Goal: Task Accomplishment & Management: Use online tool/utility

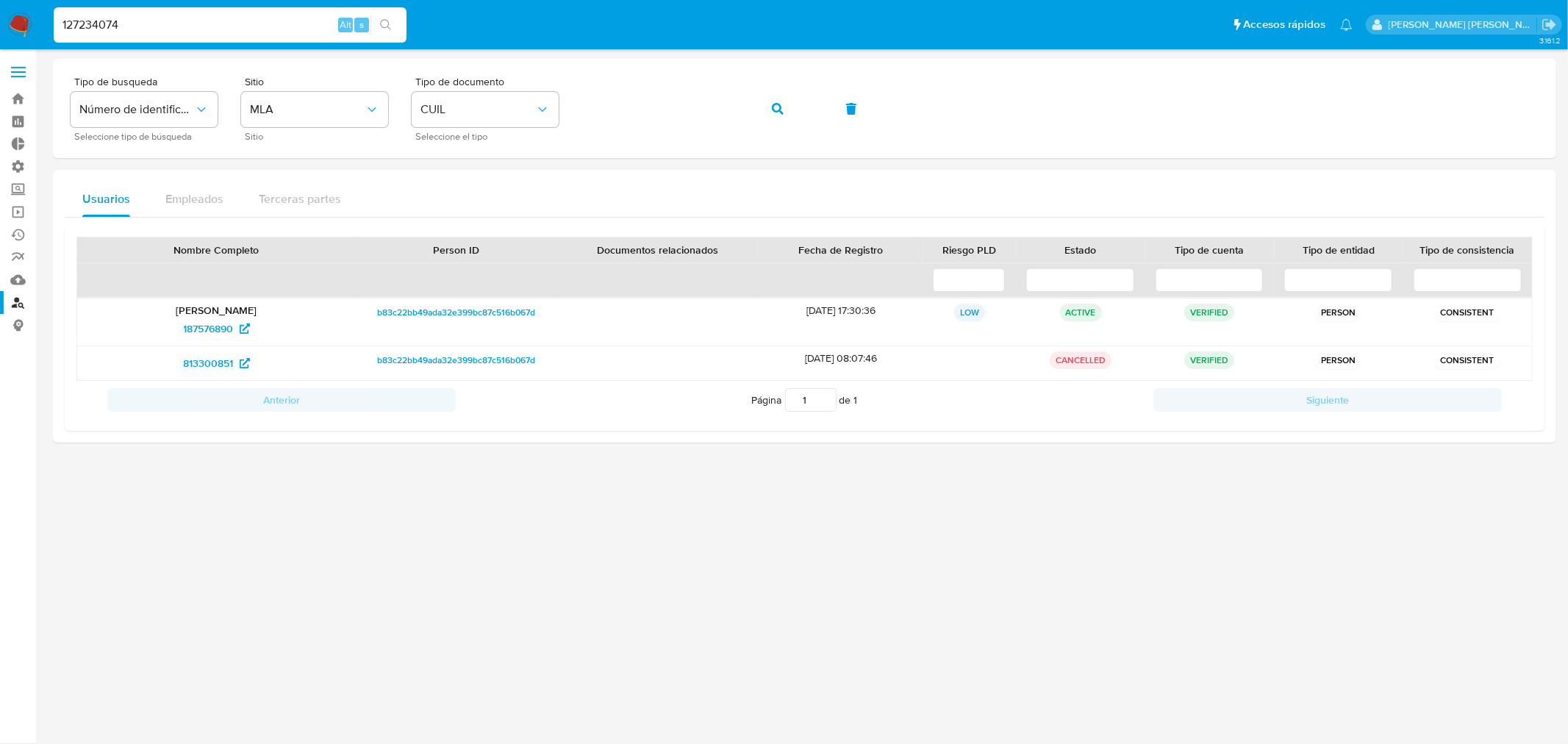
type input "127234074"
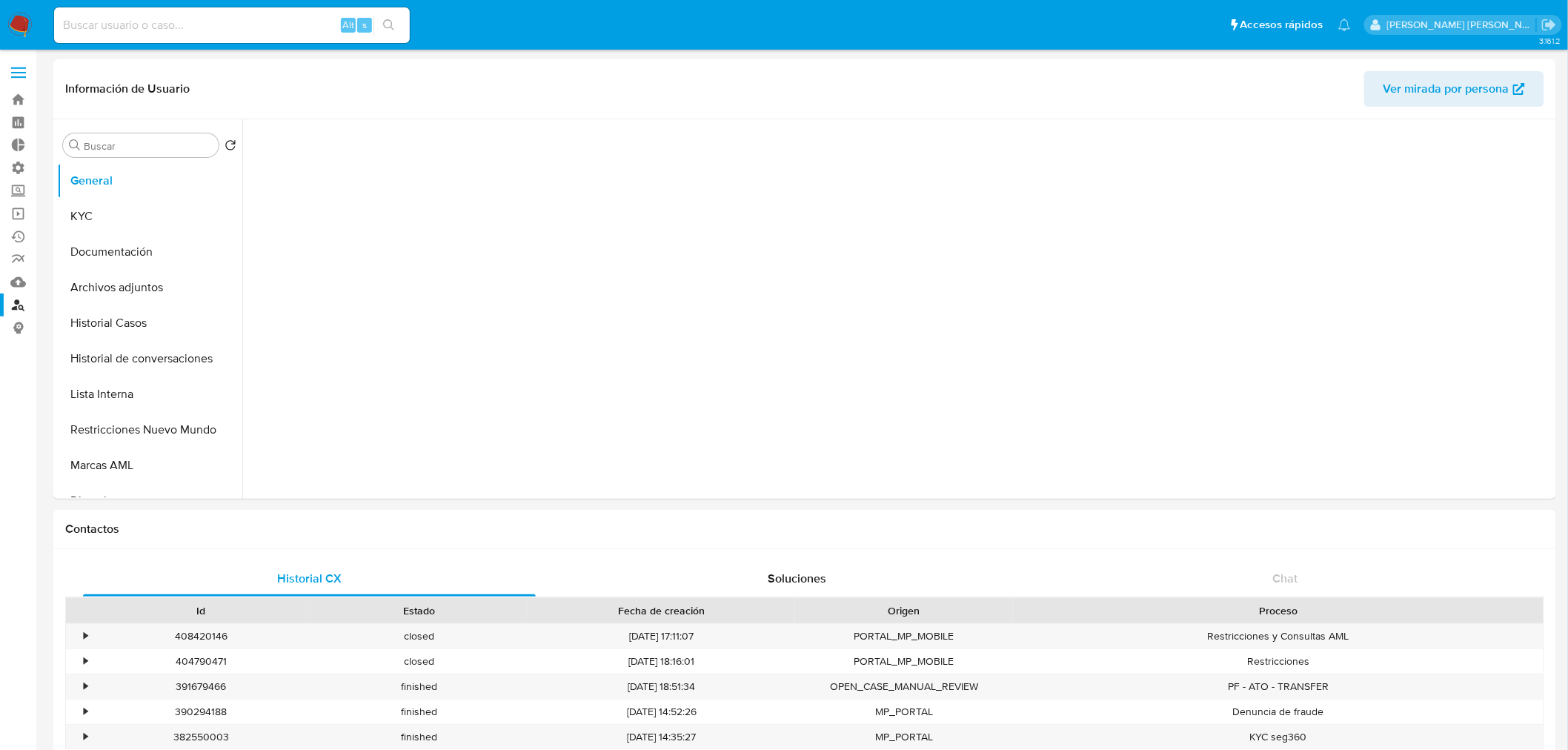
select select "10"
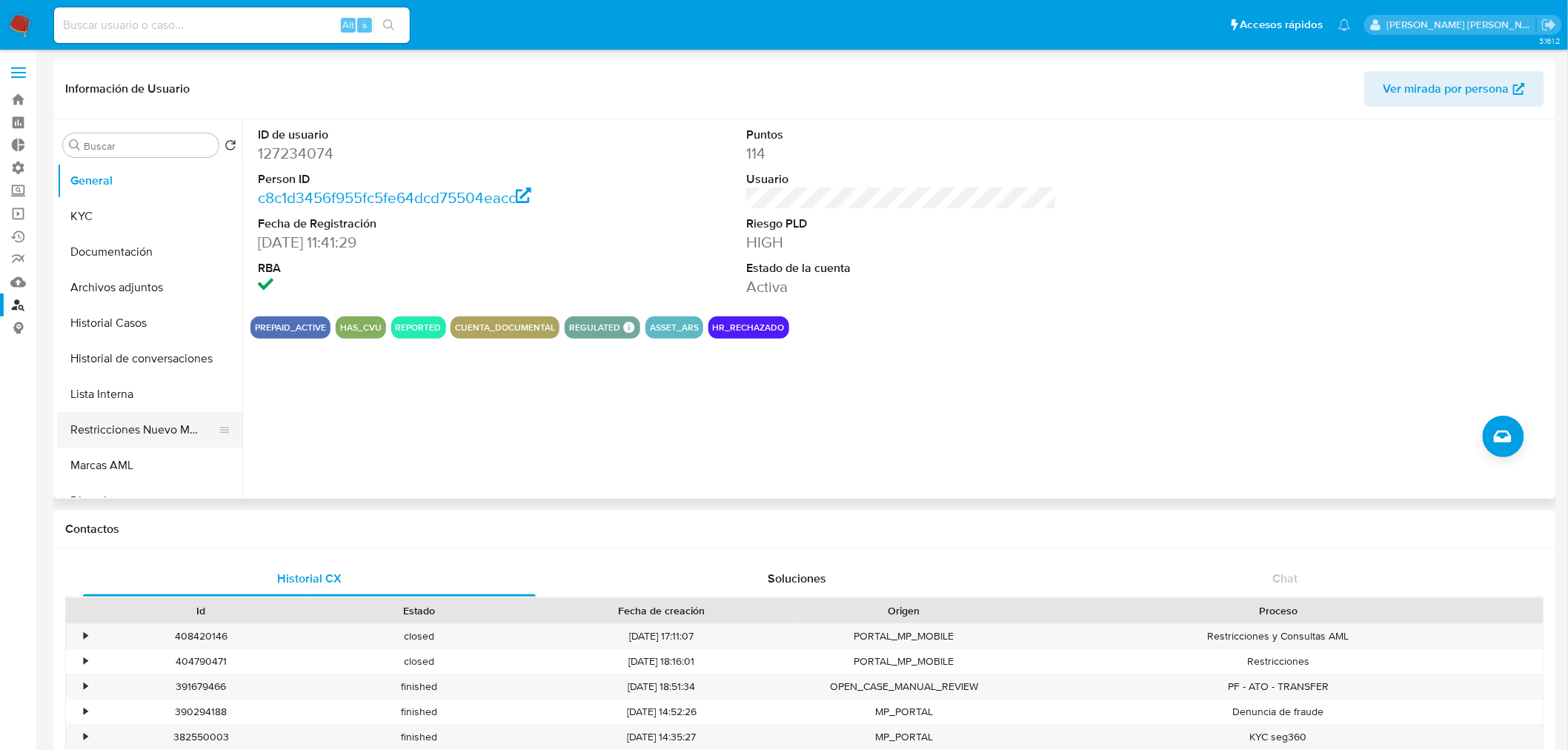
click at [161, 434] on button "Restricciones Nuevo Mundo" at bounding box center [144, 429] width 174 height 35
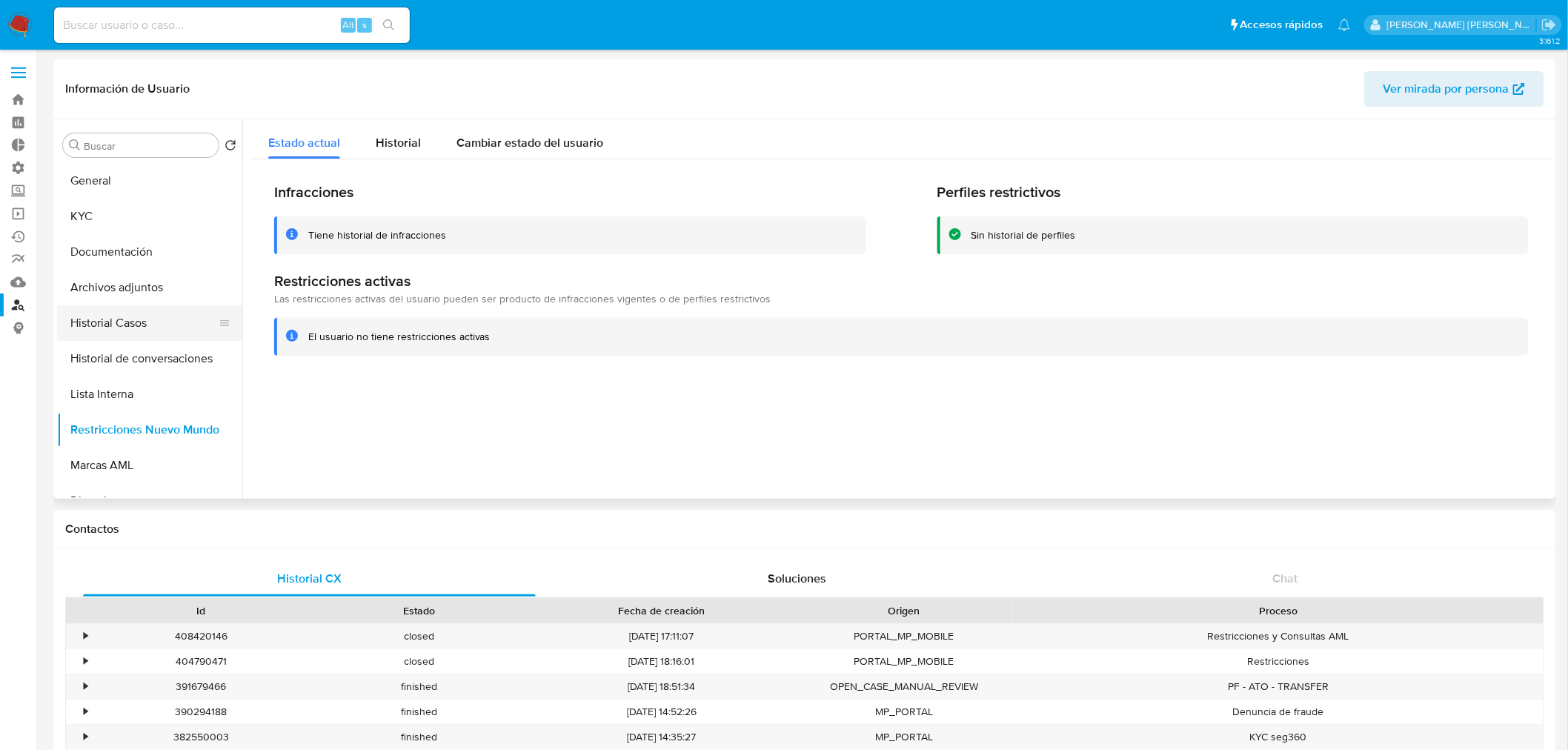
click at [152, 313] on button "Historial Casos" at bounding box center [144, 323] width 174 height 35
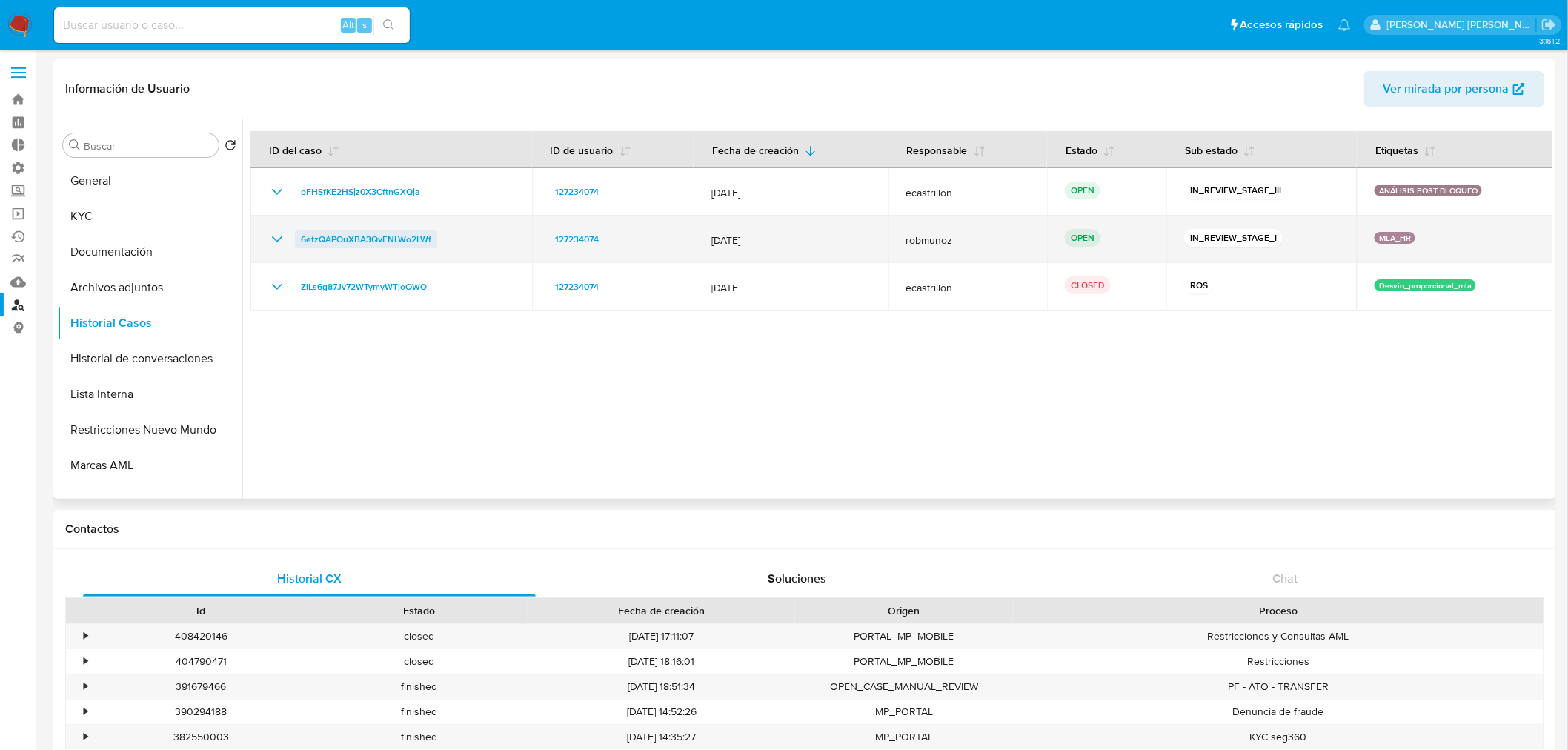
click at [394, 230] on span "6etzQAPOuXBA3QvENLWo2LWf" at bounding box center [366, 239] width 131 height 18
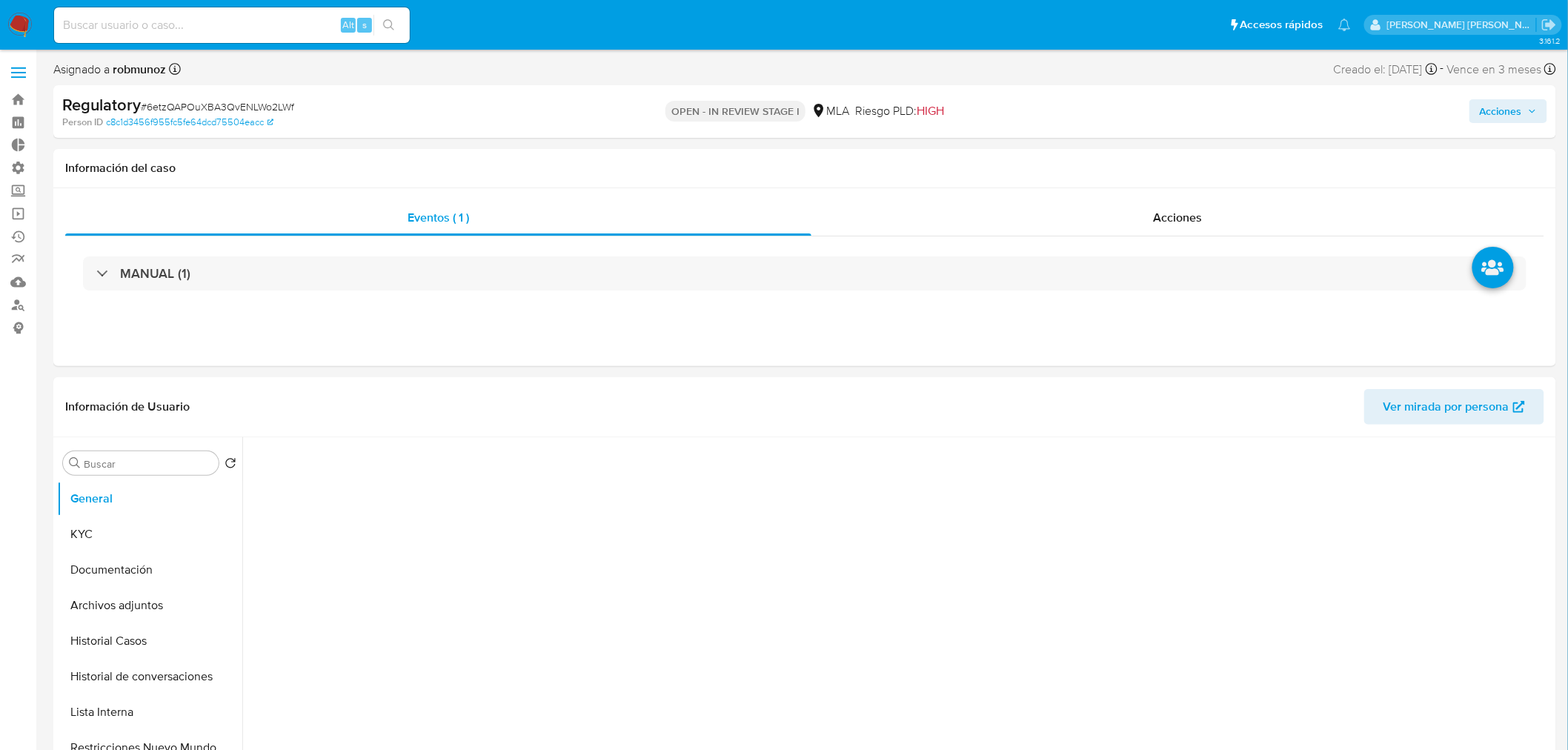
select select "10"
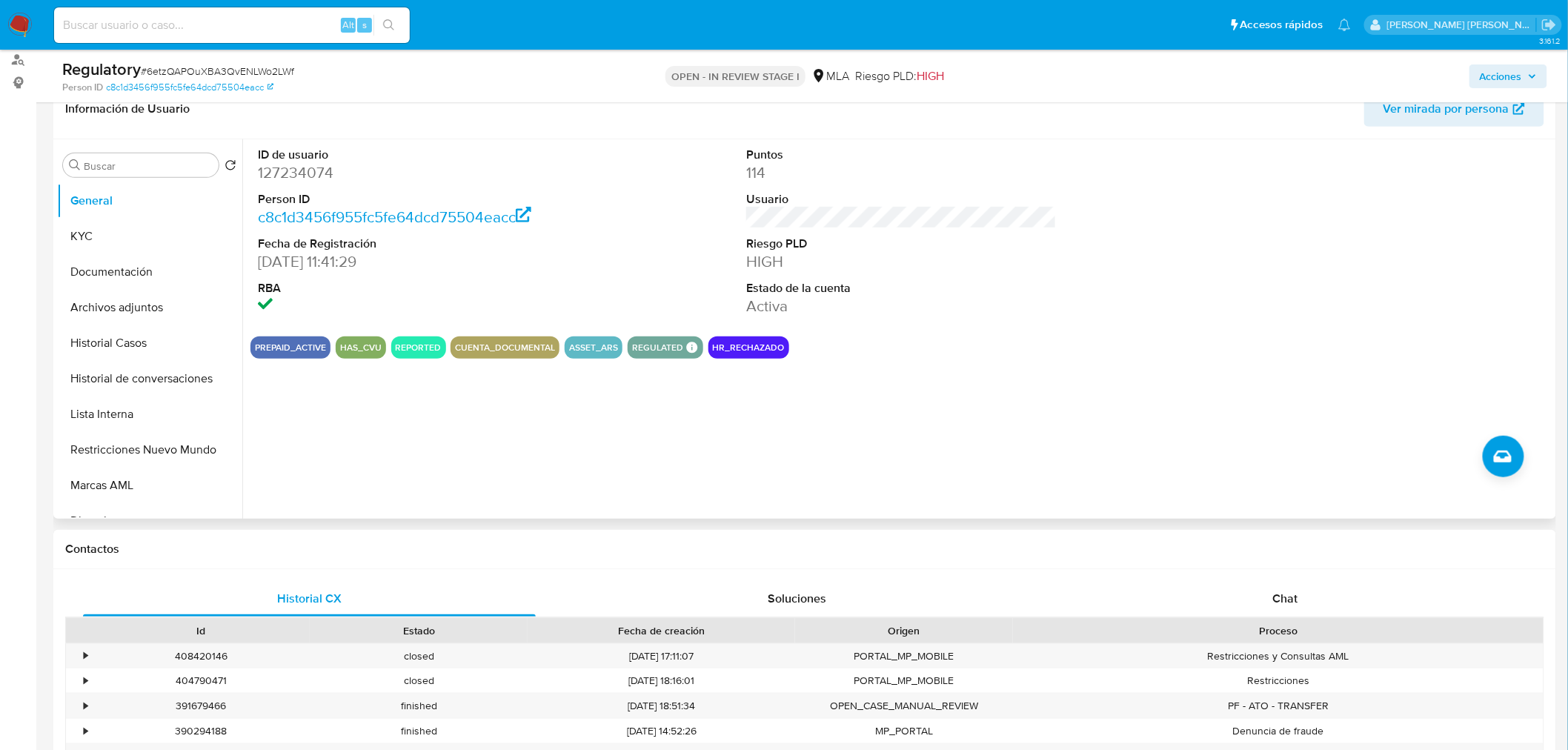
scroll to position [329, 0]
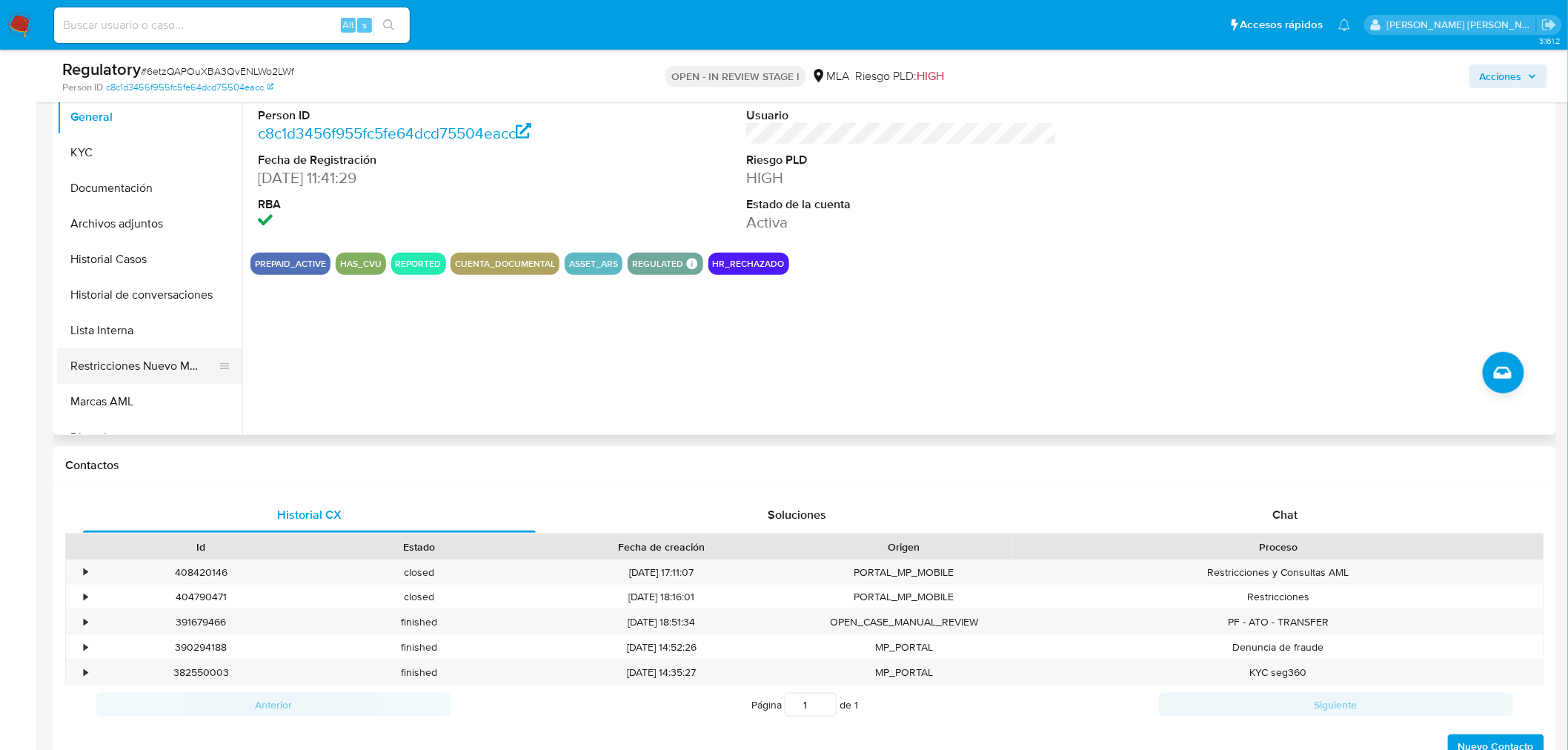
click at [145, 378] on button "Restricciones Nuevo Mundo" at bounding box center [144, 366] width 174 height 35
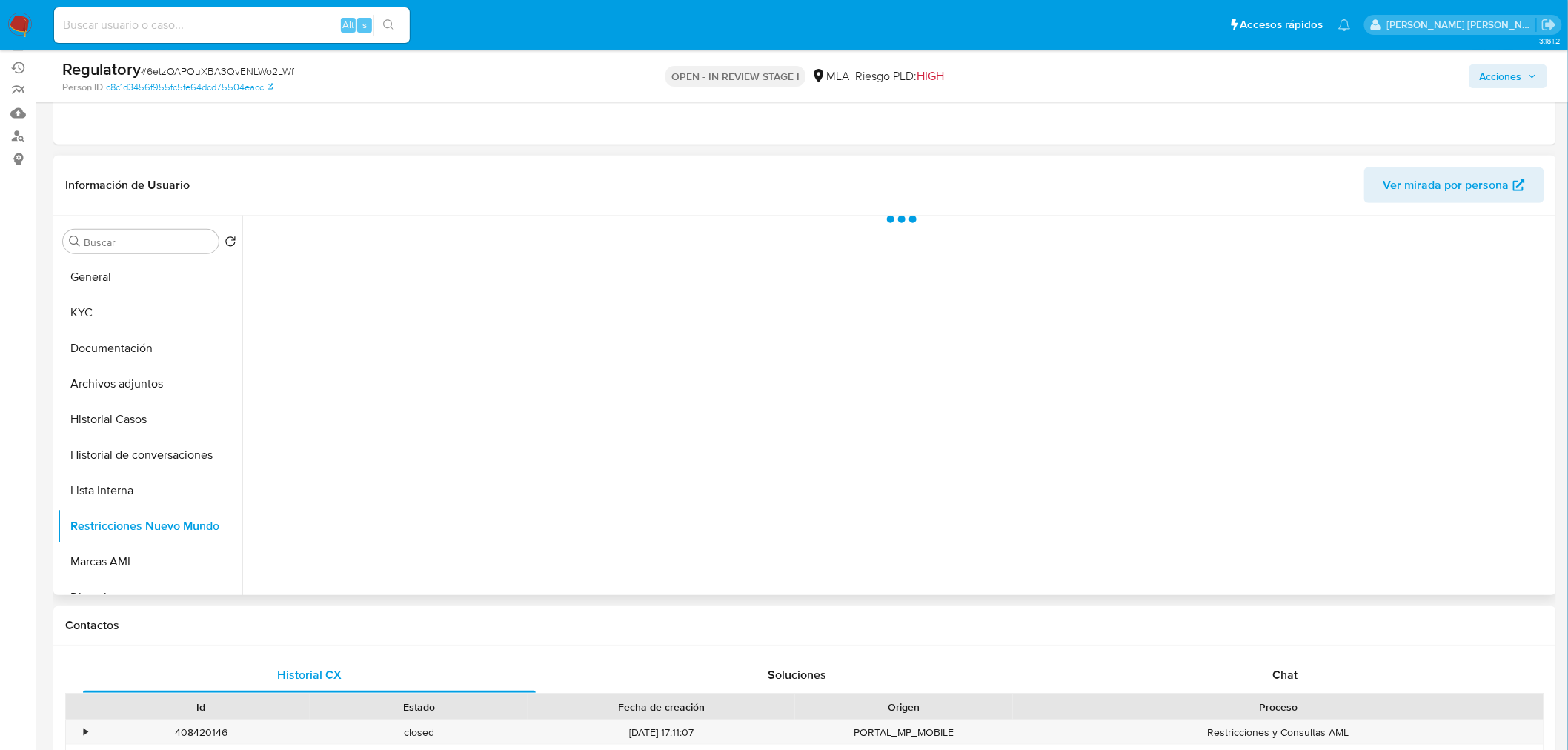
scroll to position [165, 0]
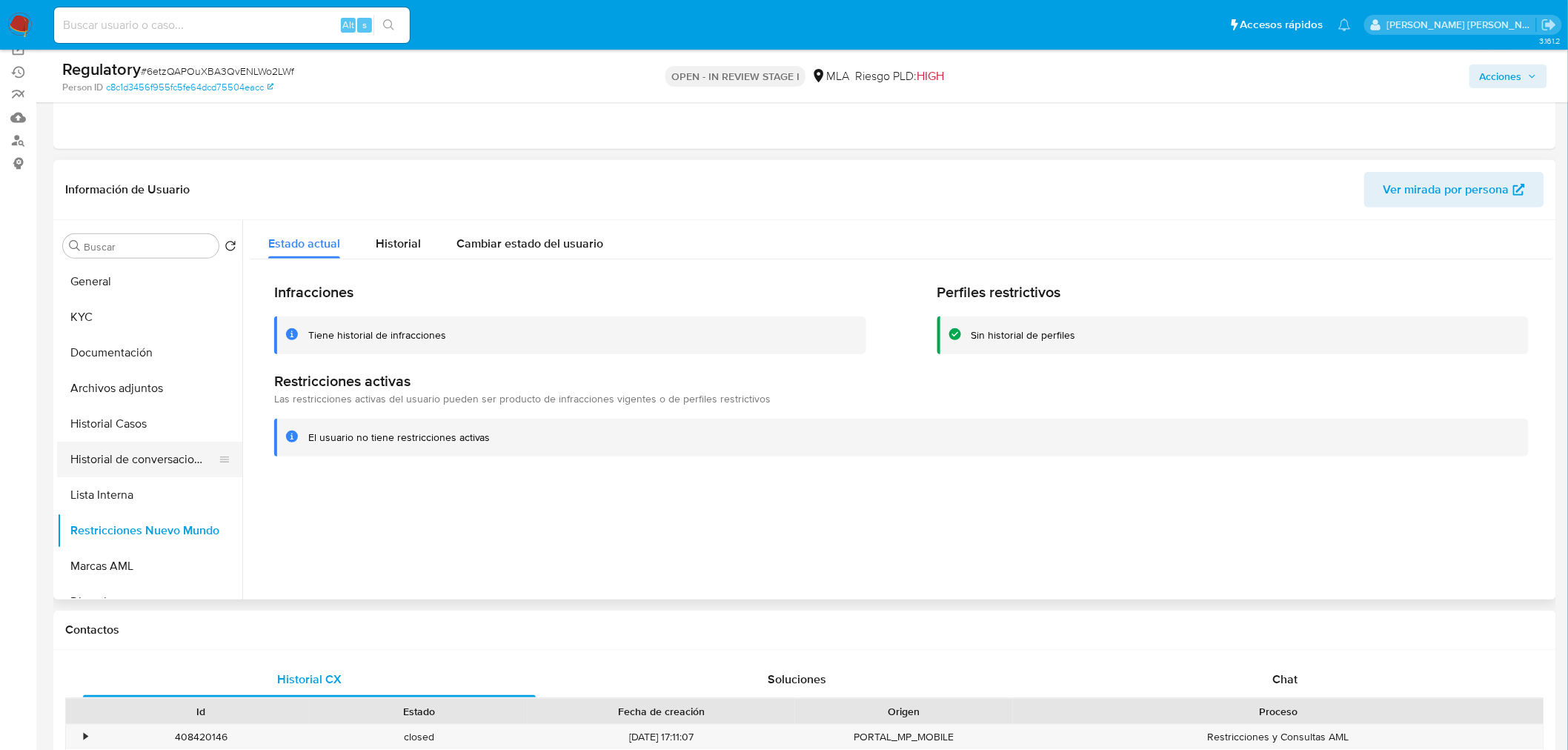
click at [121, 463] on button "Historial de conversaciones" at bounding box center [144, 459] width 174 height 35
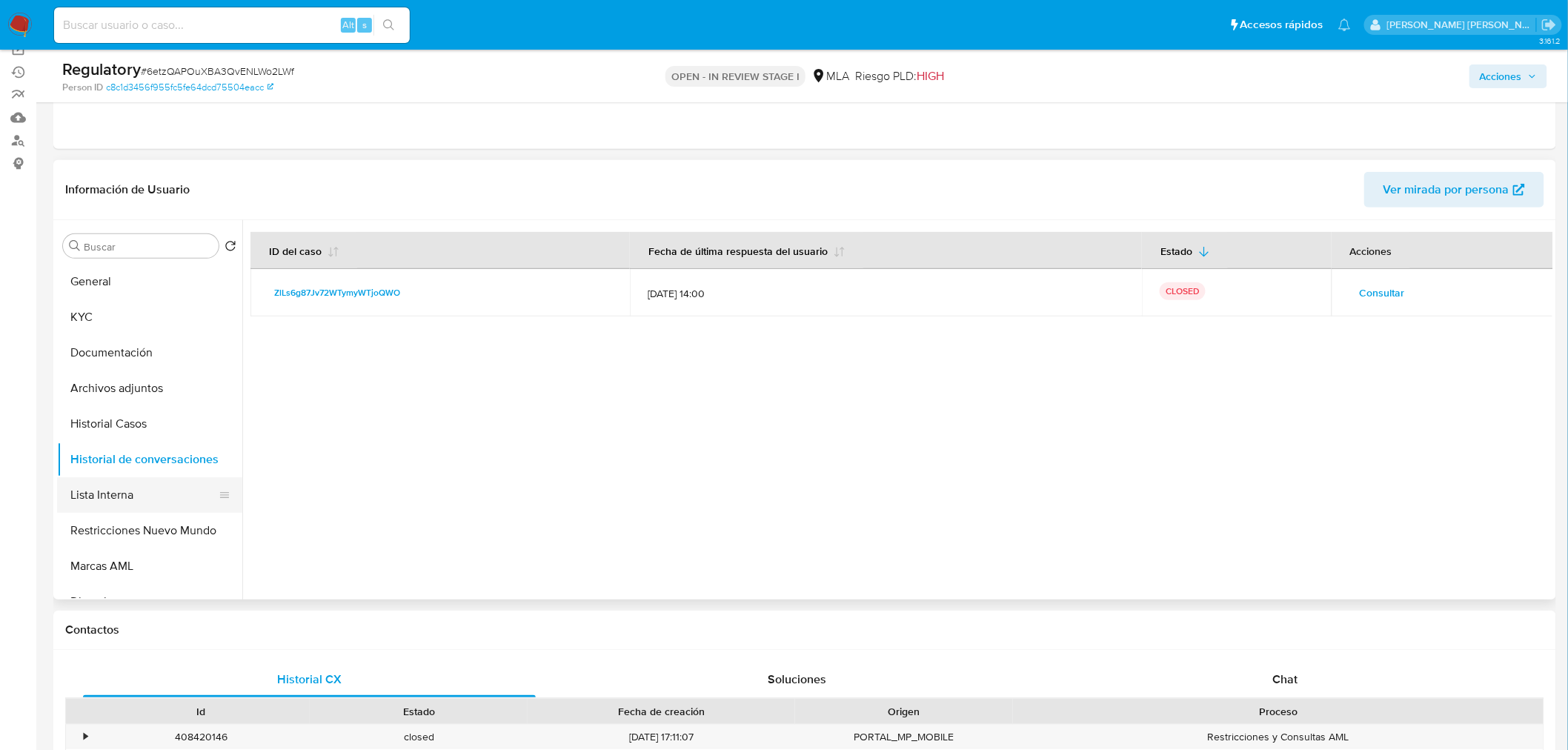
click at [151, 490] on button "Lista Interna" at bounding box center [144, 494] width 174 height 35
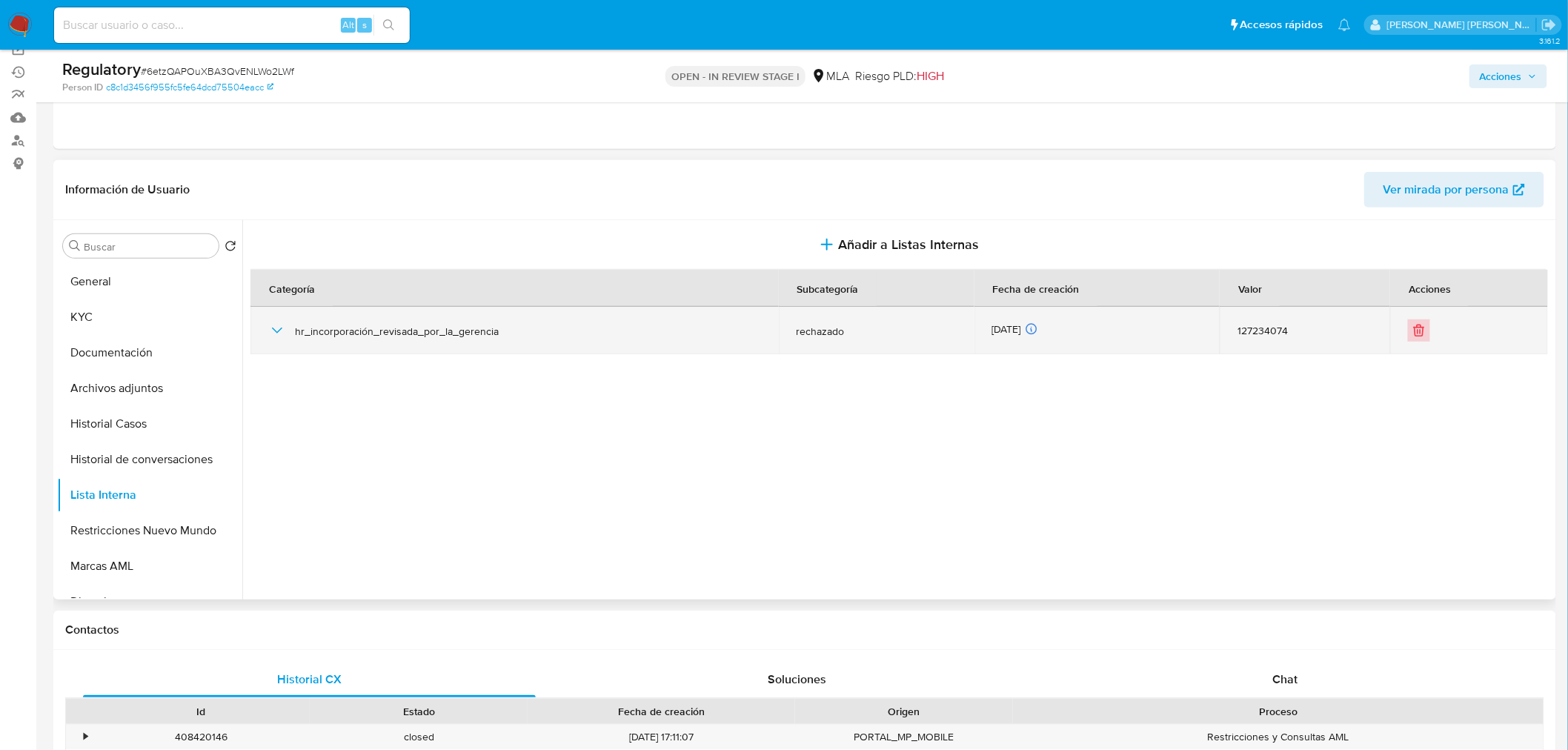
click at [1412, 329] on icon "Eliminar" at bounding box center [1419, 330] width 15 height 15
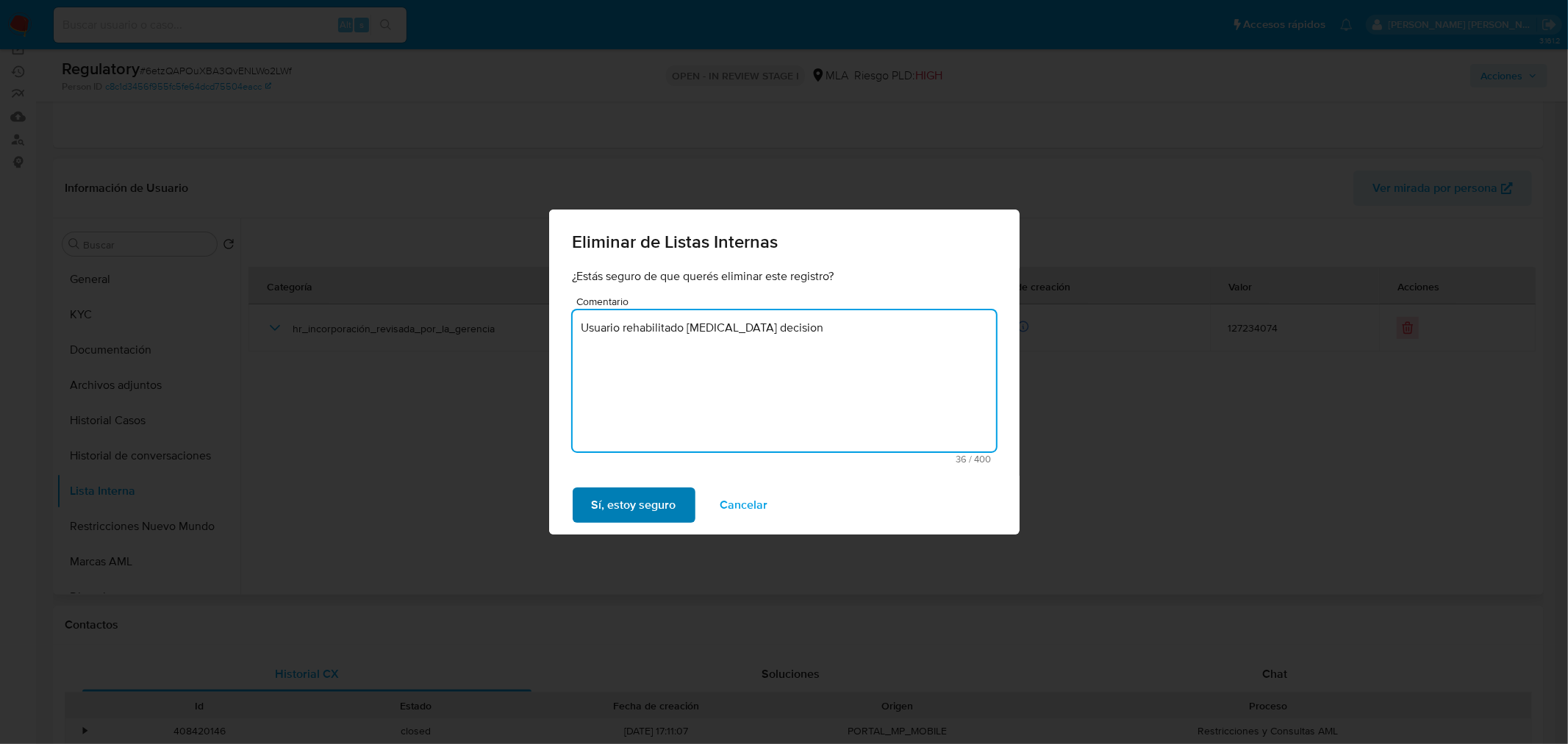
type textarea "Usuario rehabilitado cambia decision"
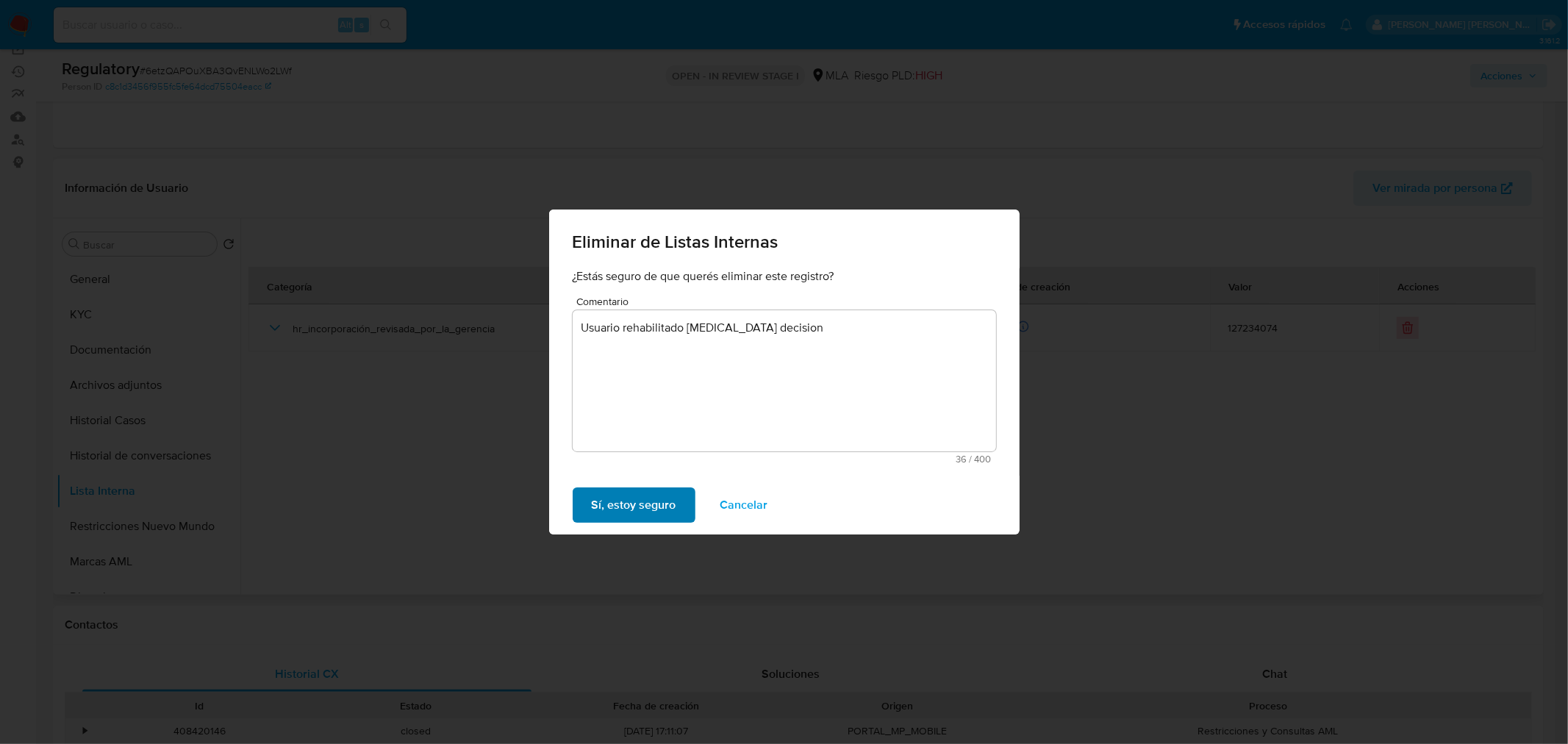
click at [644, 509] on span "Sí, estoy seguro" at bounding box center [634, 504] width 85 height 32
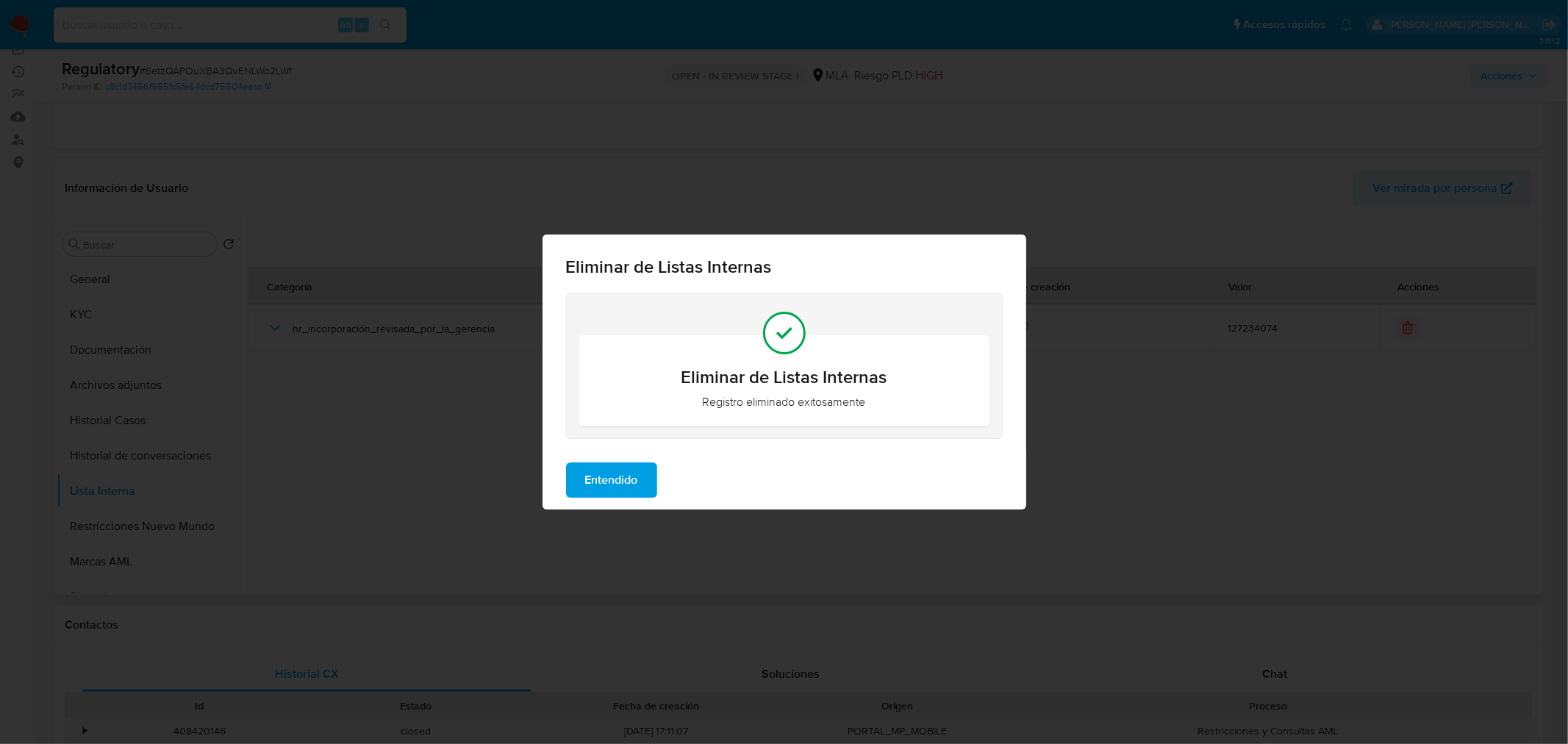
click at [636, 486] on span "Entendido" at bounding box center [611, 479] width 53 height 32
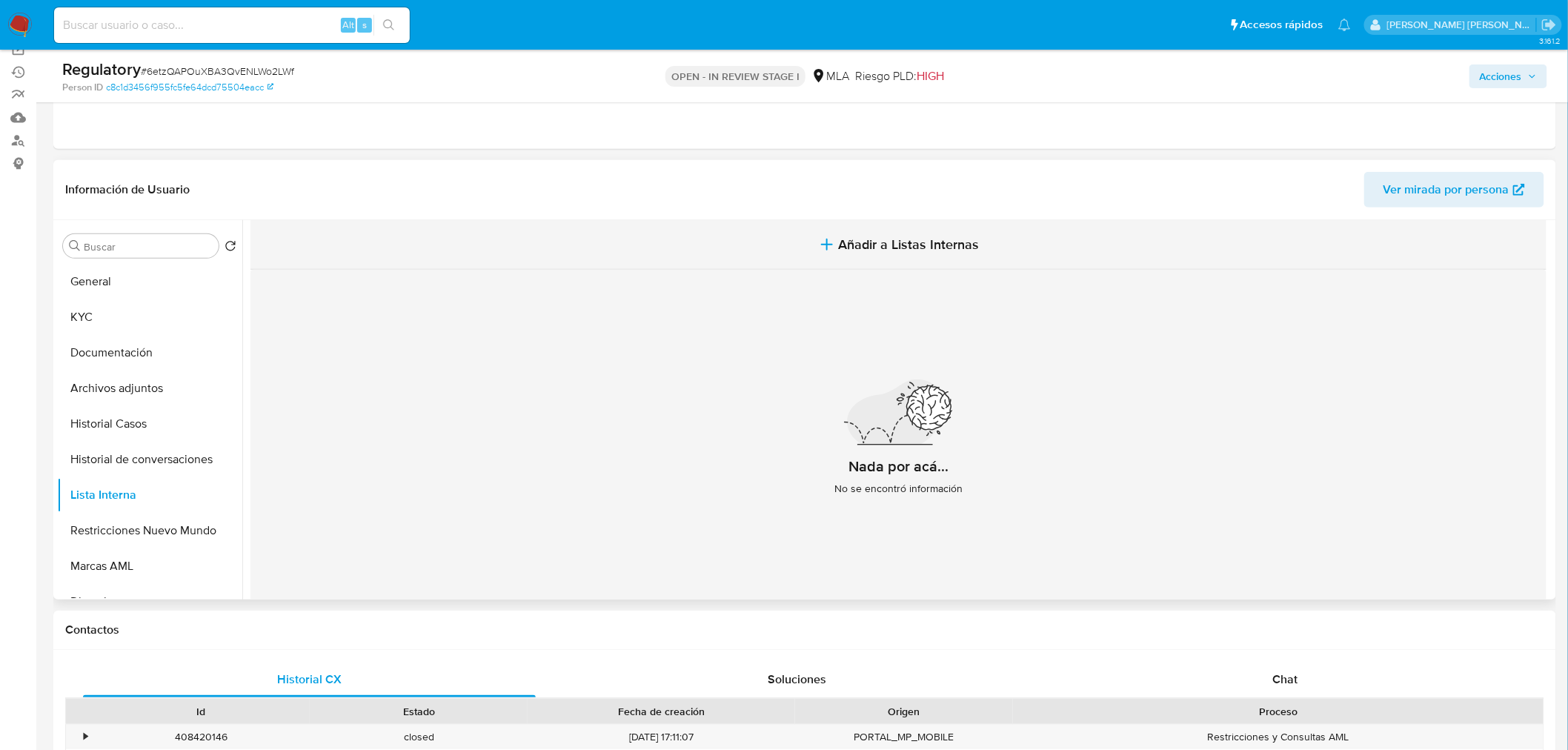
click at [876, 241] on span "Añadir a Listas Internas" at bounding box center [909, 244] width 141 height 16
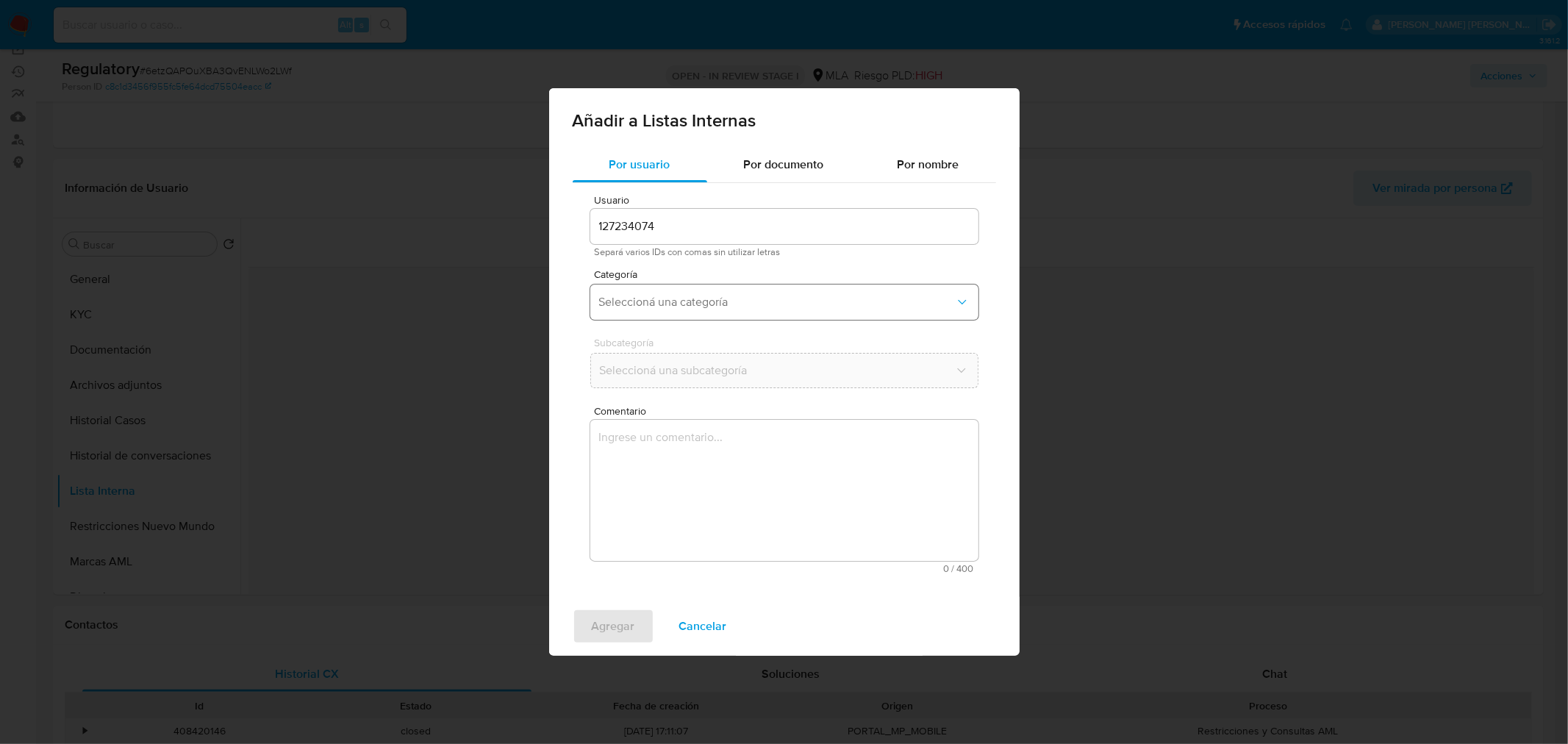
drag, startPoint x: 770, startPoint y: 297, endPoint x: 767, endPoint y: 309, distance: 12.4
click at [770, 297] on span "Seleccioná una categoría" at bounding box center [777, 302] width 356 height 15
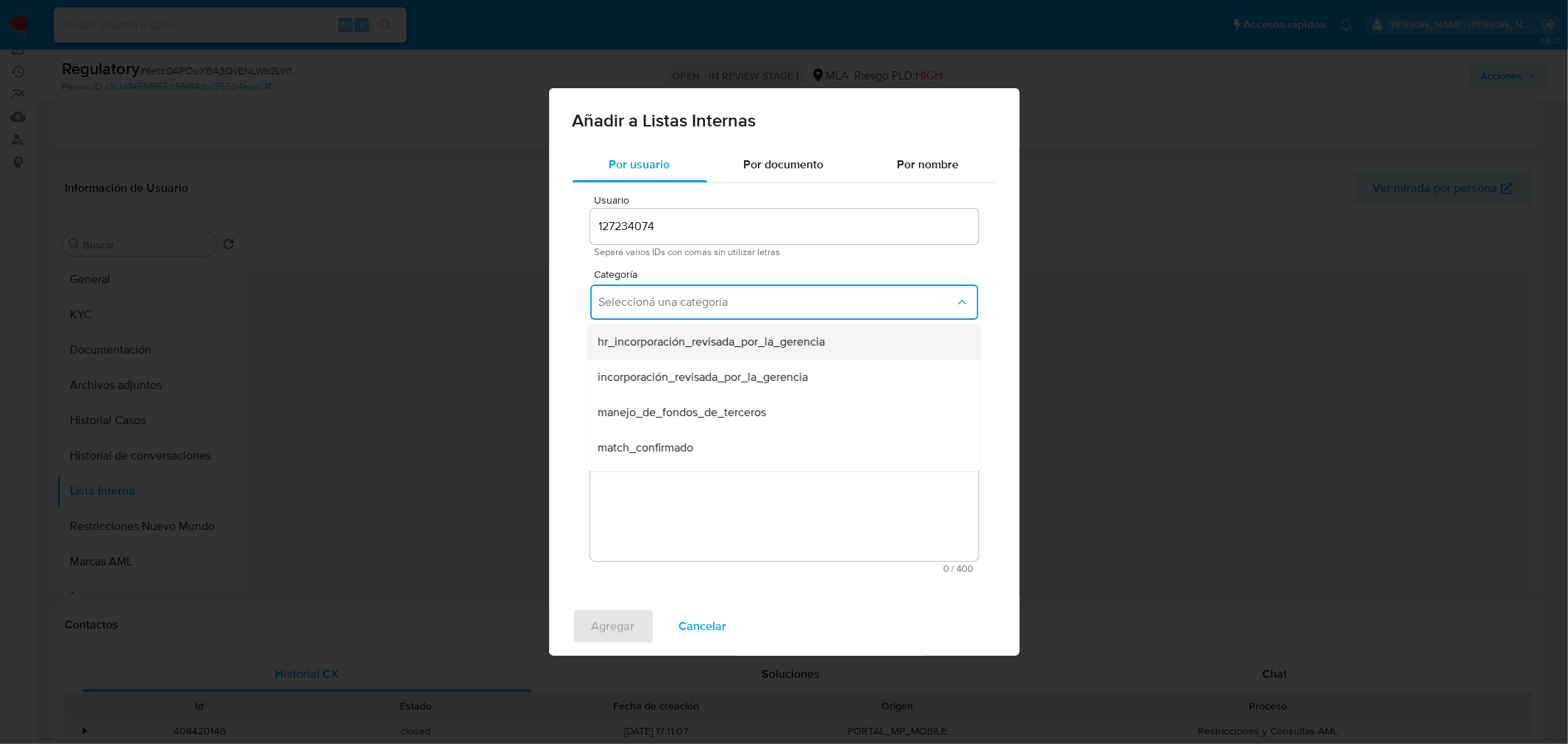
click at [754, 343] on span "hr_incorporación_revisada_por_la_gerencia" at bounding box center [712, 341] width 227 height 15
click at [757, 358] on button "Seleccioná una subcategoría" at bounding box center [784, 370] width 388 height 35
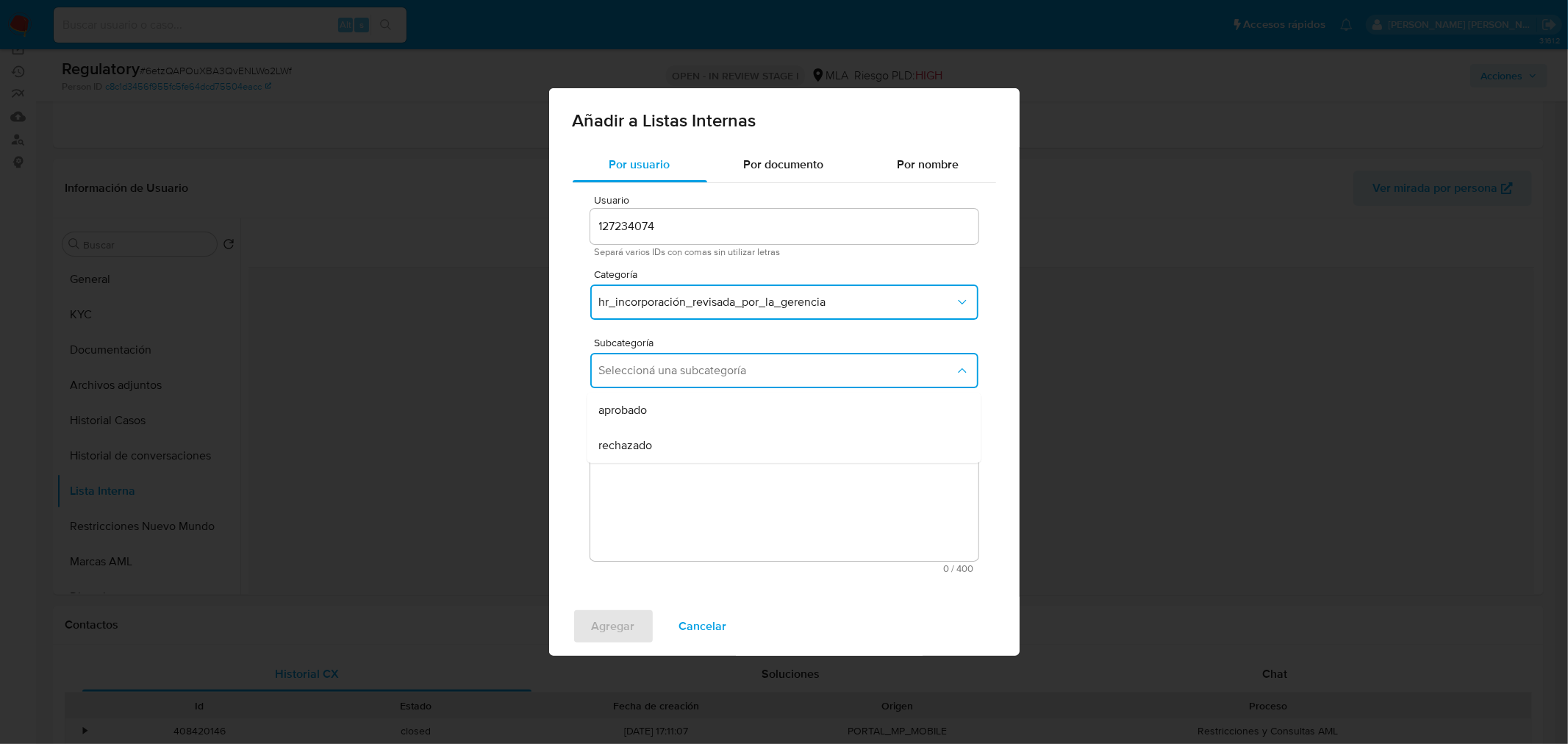
click at [741, 404] on div "aprobado" at bounding box center [779, 410] width 362 height 35
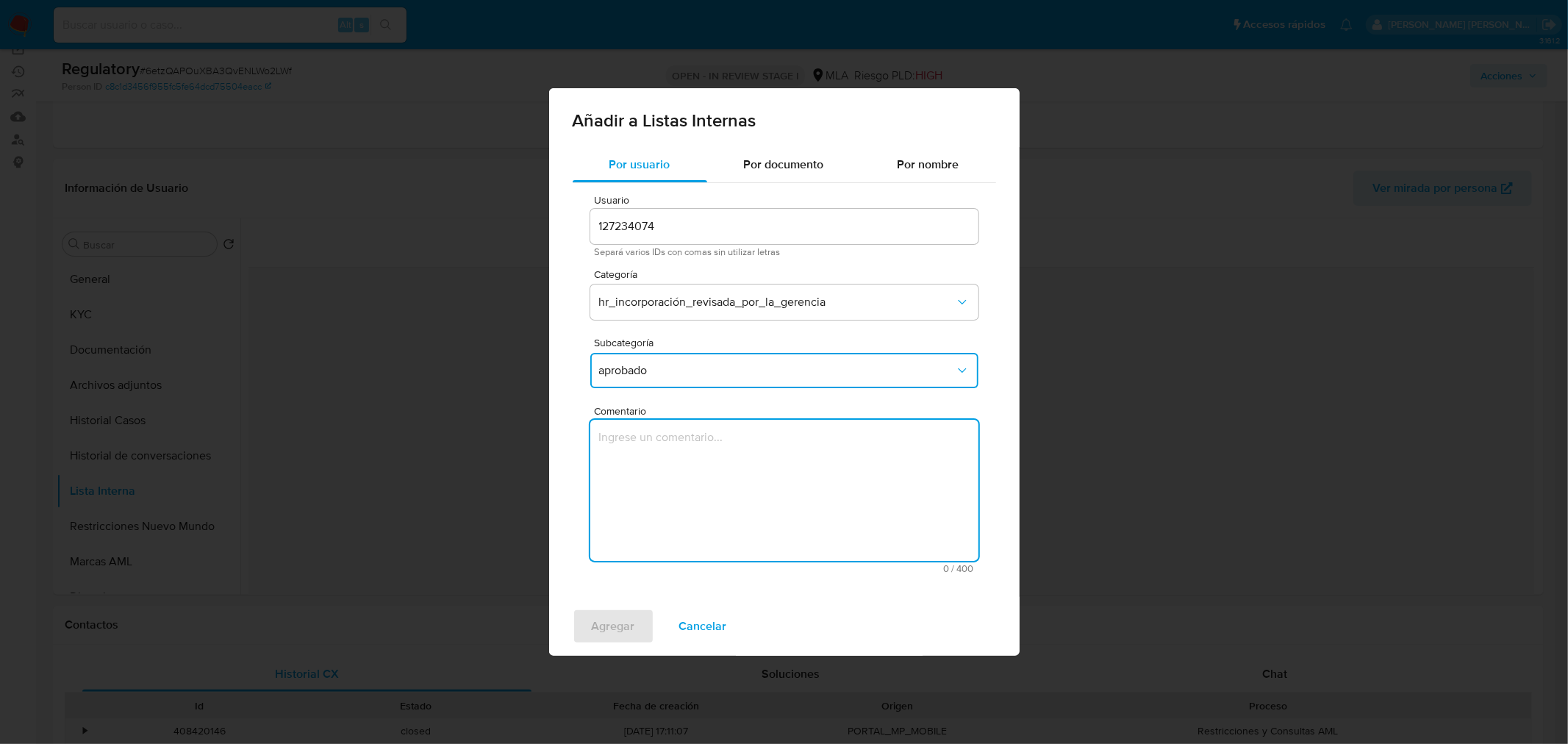
click at [706, 483] on textarea "Comentario" at bounding box center [784, 490] width 388 height 141
type textarea "U"
type textarea "Mantener como cliente"
click at [639, 610] on button "Agregar" at bounding box center [613, 626] width 81 height 35
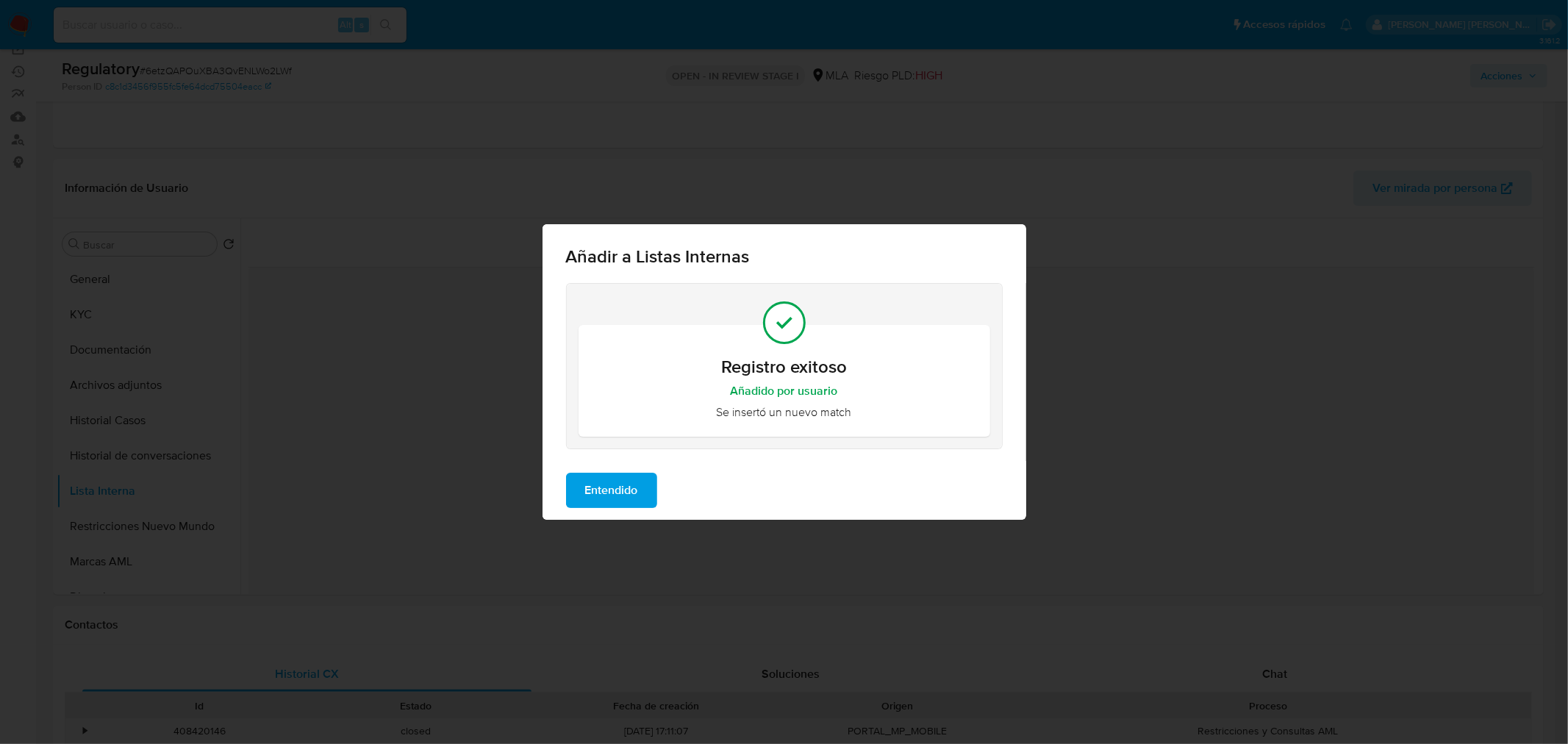
click at [621, 486] on span "Entendido" at bounding box center [611, 490] width 53 height 32
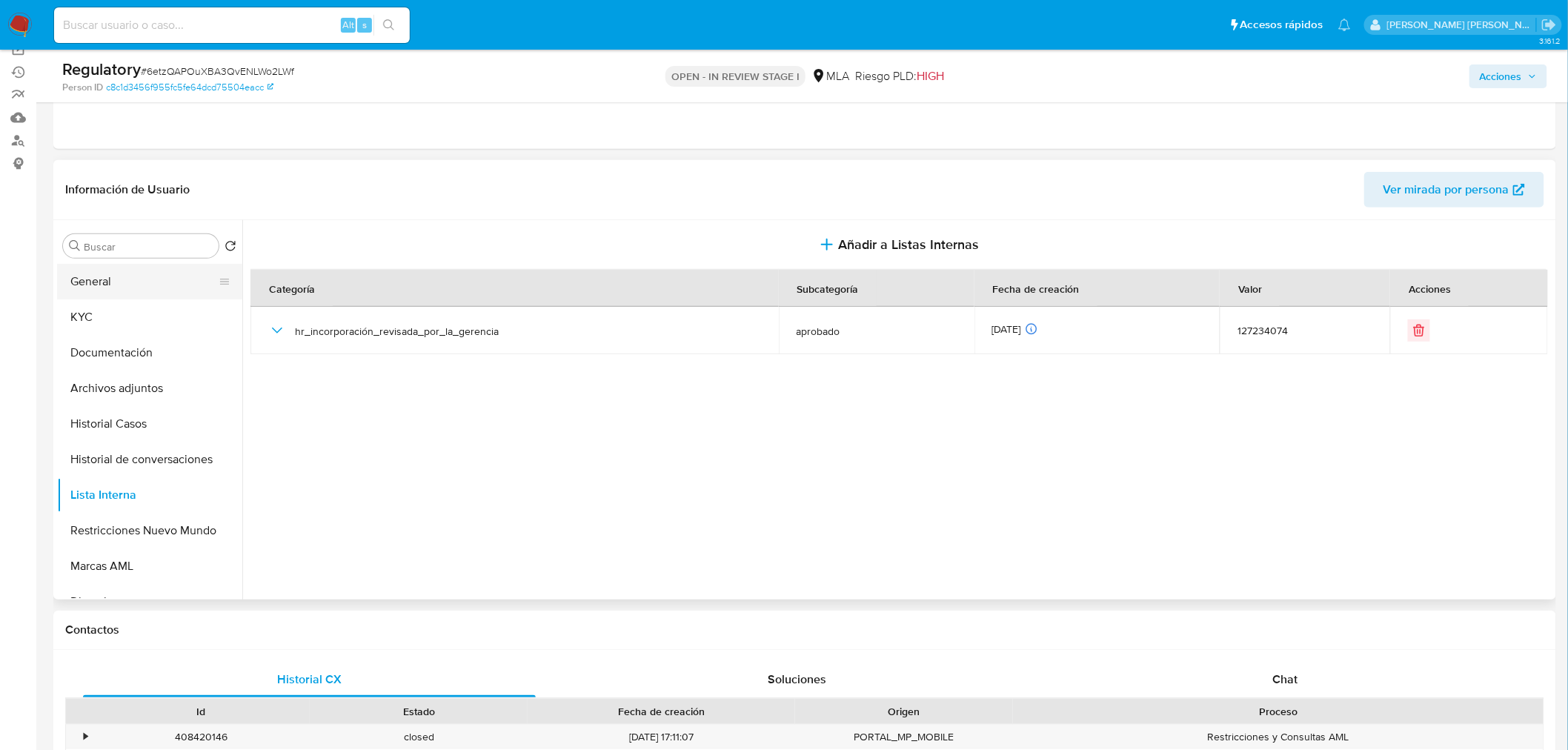
click at [172, 281] on button "General" at bounding box center [144, 281] width 174 height 35
